Goal: Information Seeking & Learning: Learn about a topic

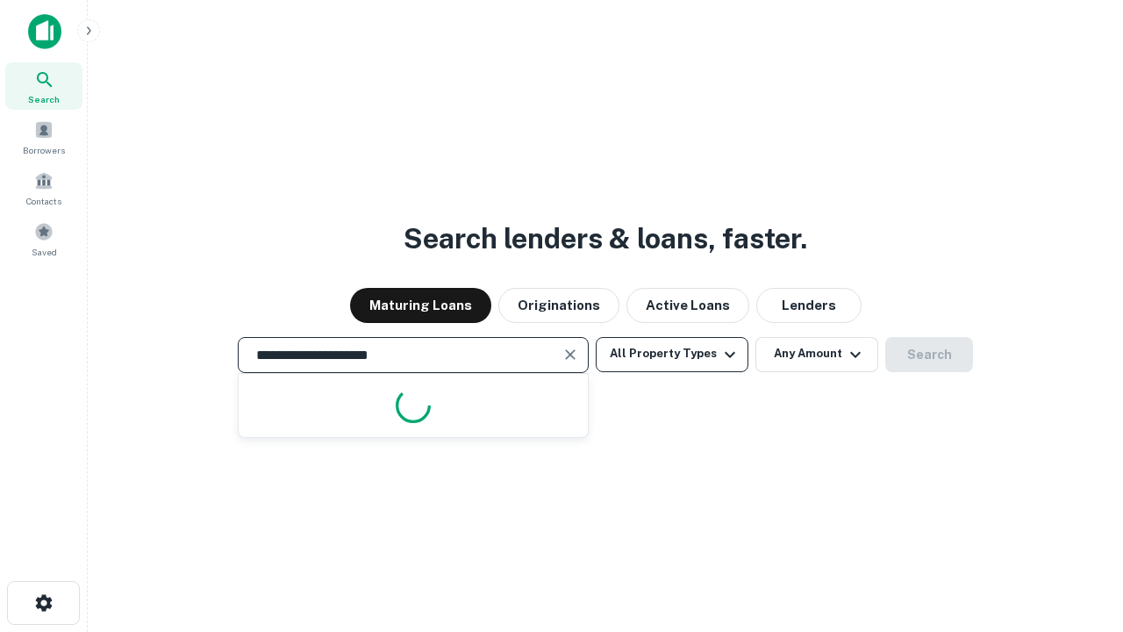
click at [672, 354] on button "All Property Types" at bounding box center [672, 354] width 153 height 35
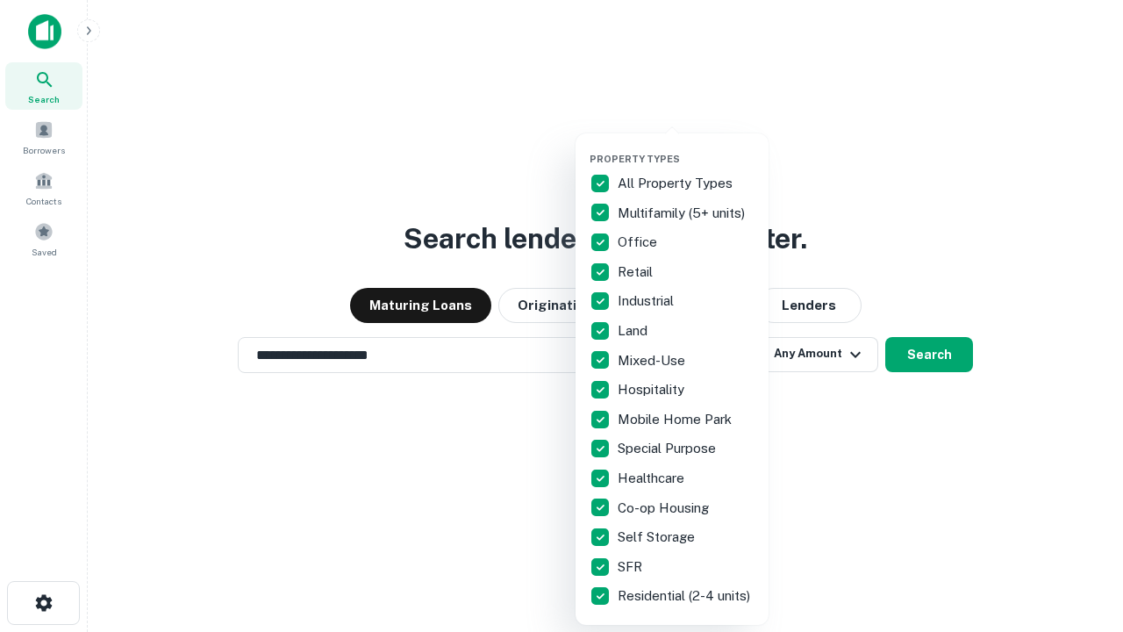
type input "**********"
click at [686, 147] on button "button" at bounding box center [686, 147] width 193 height 1
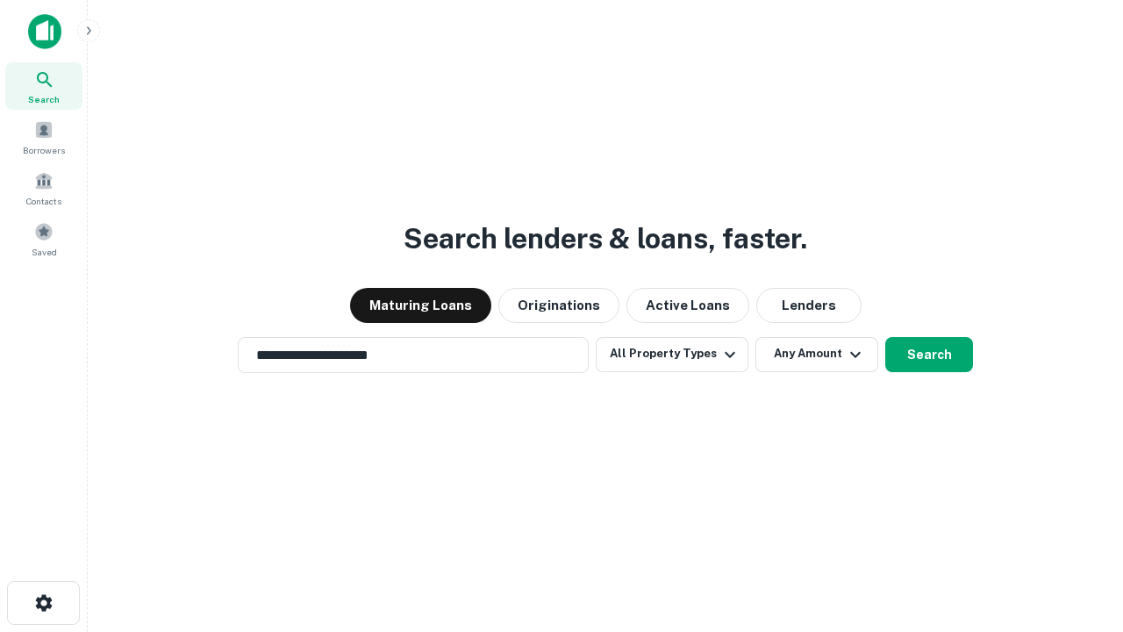
scroll to position [27, 0]
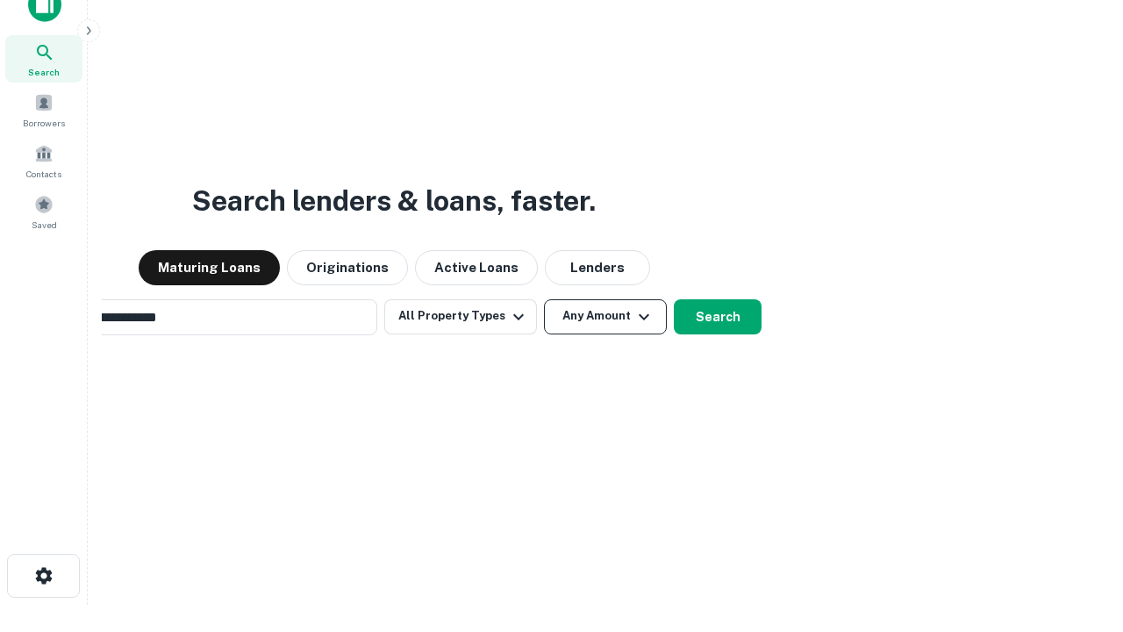
click at [544, 299] on button "Any Amount" at bounding box center [605, 316] width 123 height 35
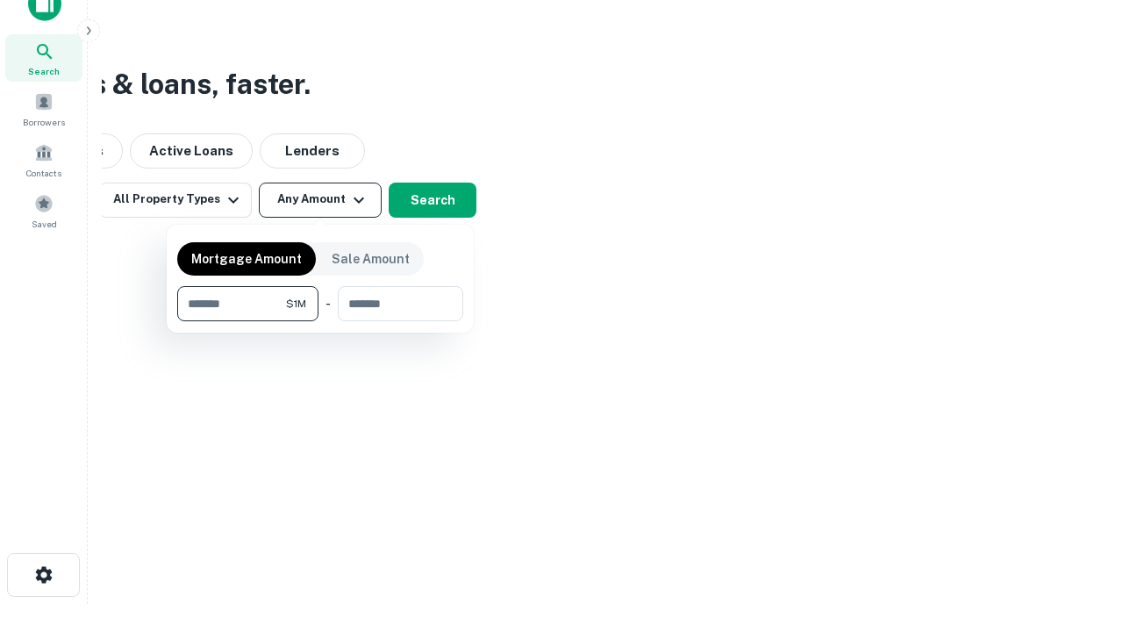
type input "*******"
click at [320, 321] on button "button" at bounding box center [320, 321] width 286 height 1
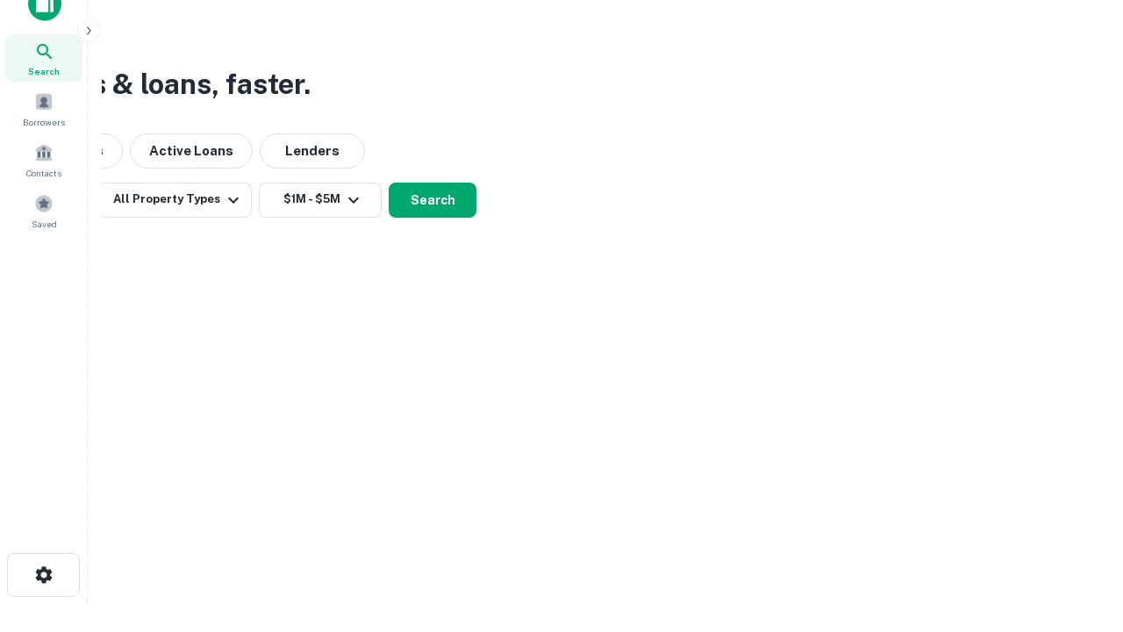
scroll to position [27, 0]
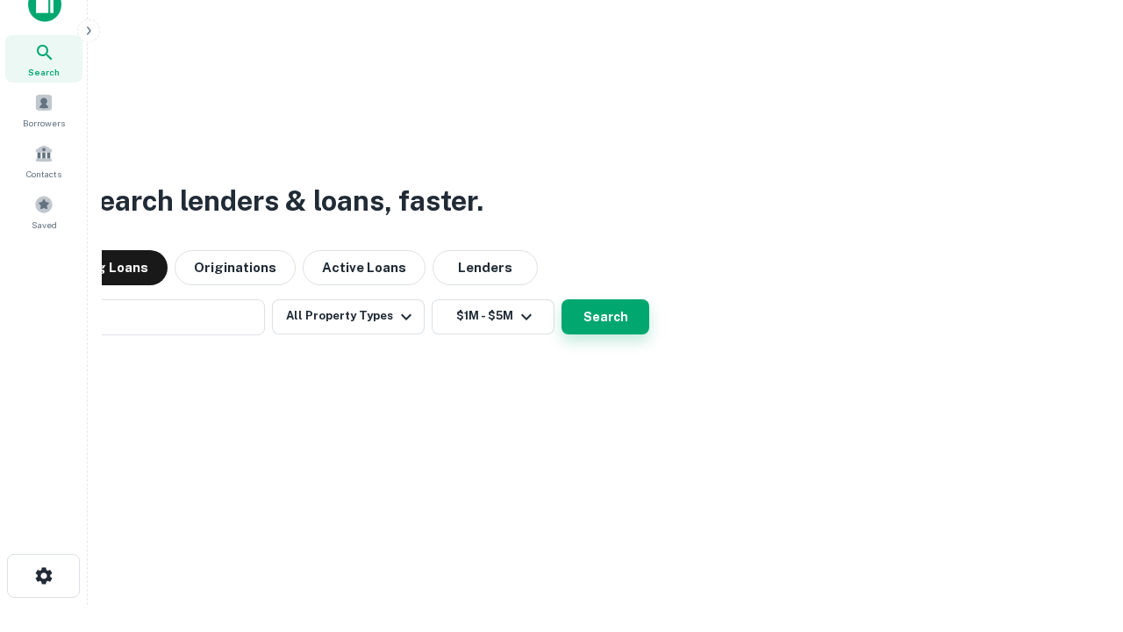
click at [562, 299] on button "Search" at bounding box center [606, 316] width 88 height 35
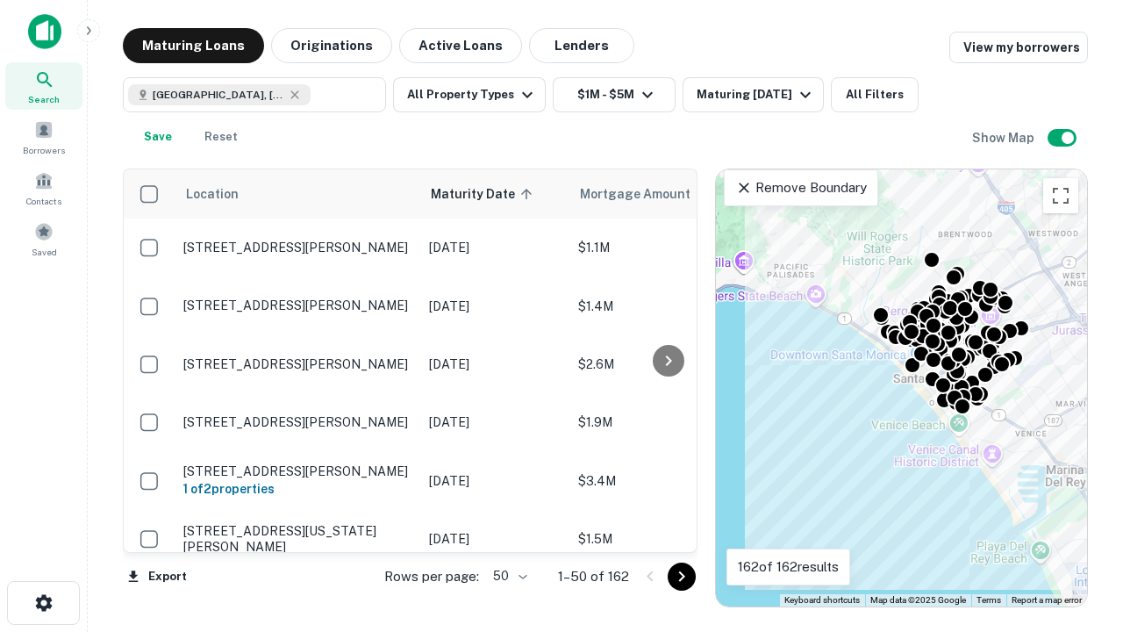
click at [507, 576] on body "Search Borrowers Contacts Saved Maturing Loans Originations Active Loans Lender…" at bounding box center [561, 316] width 1123 height 632
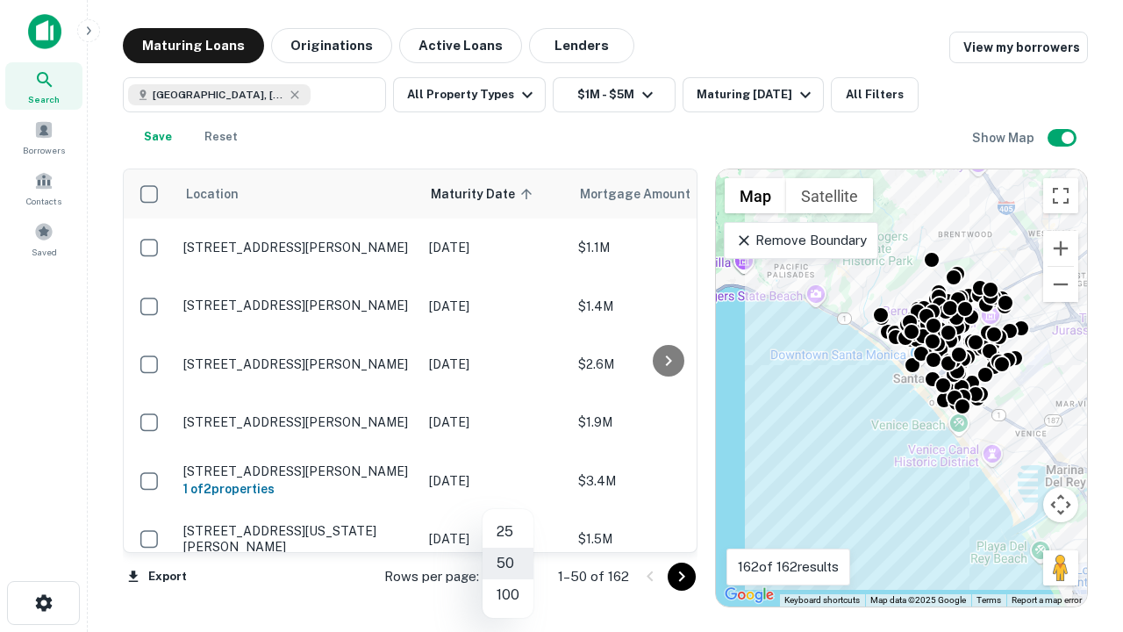
click at [508, 532] on li "25" at bounding box center [508, 532] width 51 height 32
